Goal: Task Accomplishment & Management: Manage account settings

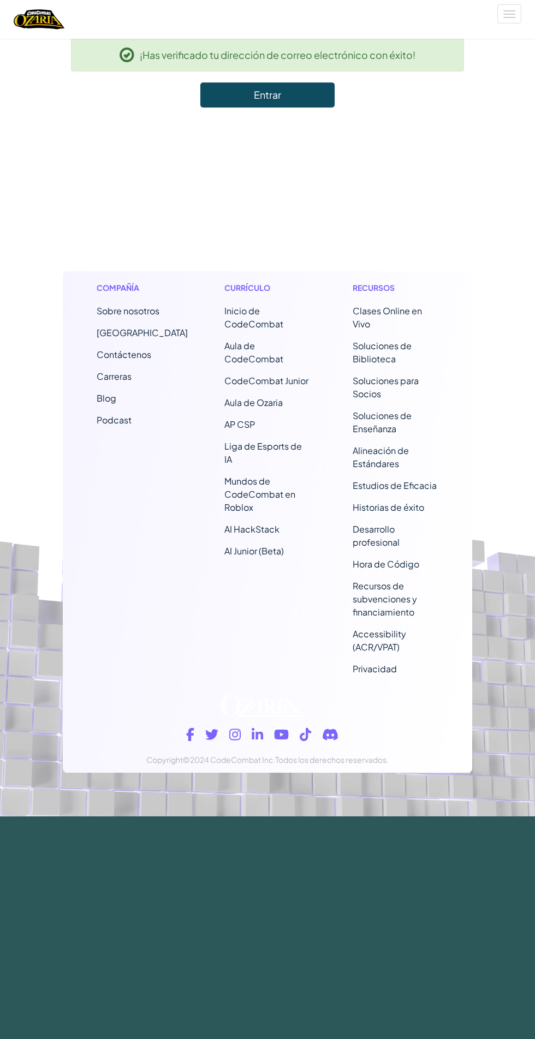
click at [274, 92] on link "Entrar" at bounding box center [267, 94] width 134 height 25
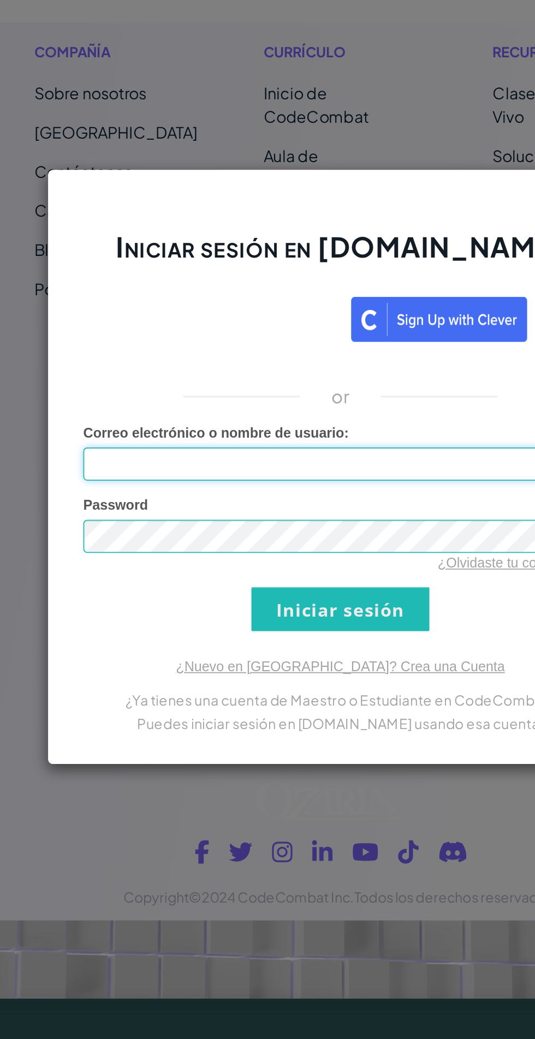
click at [230, 515] on input "Correo electrónico o nombre de usuario :" at bounding box center [267, 517] width 287 height 19
